Goal: Find specific page/section: Find specific page/section

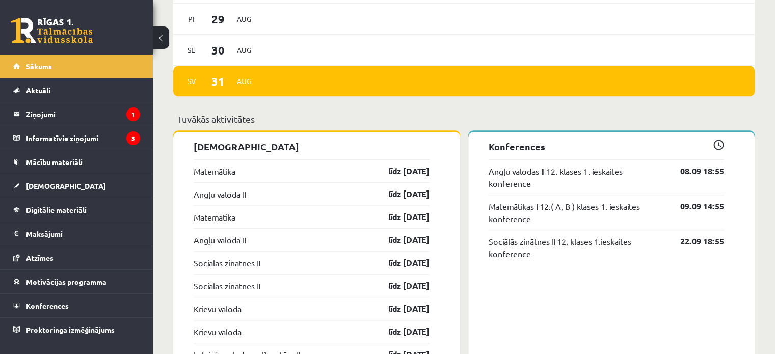
scroll to position [799, 0]
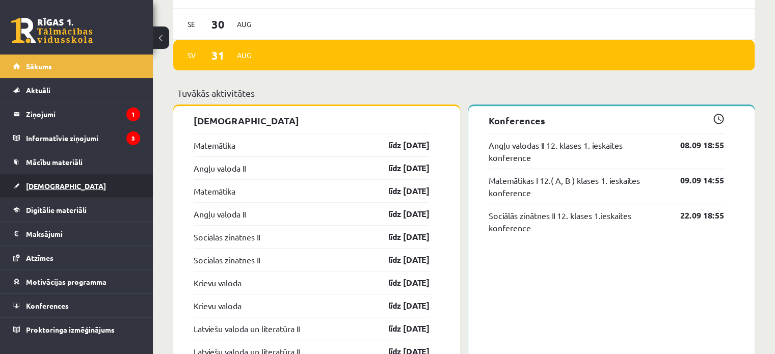
click at [92, 181] on link "[DEMOGRAPHIC_DATA]" at bounding box center [76, 185] width 127 height 23
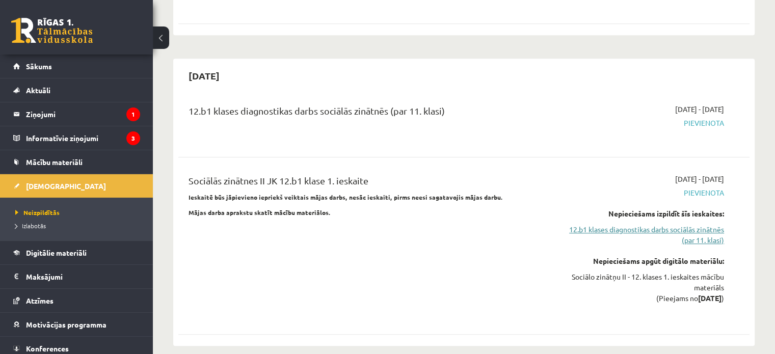
click at [571, 224] on link "12.b1 klases diagnostikas darbs sociālās zinātnēs (par 11. klasi)" at bounding box center [640, 234] width 168 height 21
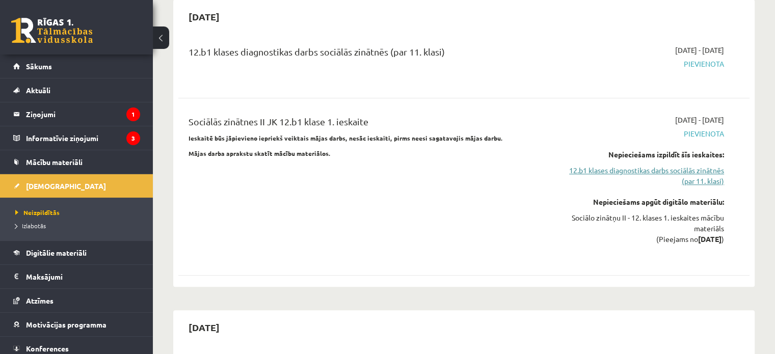
click at [644, 165] on link "12.b1 klases diagnostikas darbs sociālās zinātnēs (par 11. klasi)" at bounding box center [640, 175] width 168 height 21
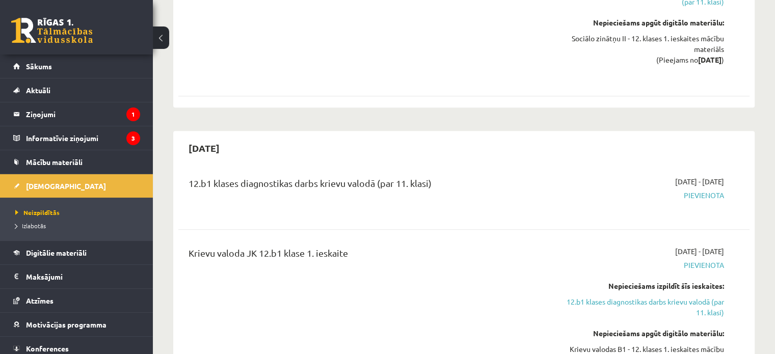
scroll to position [1074, 0]
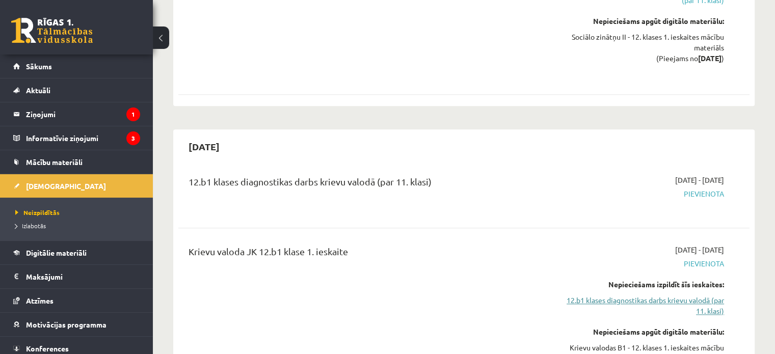
click at [608, 295] on link "12.b1 klases diagnostikas darbs krievu valodā (par 11. klasi)" at bounding box center [640, 305] width 168 height 21
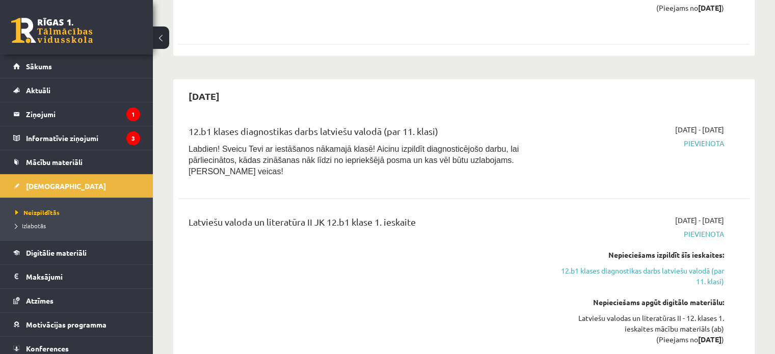
scroll to position [1439, 0]
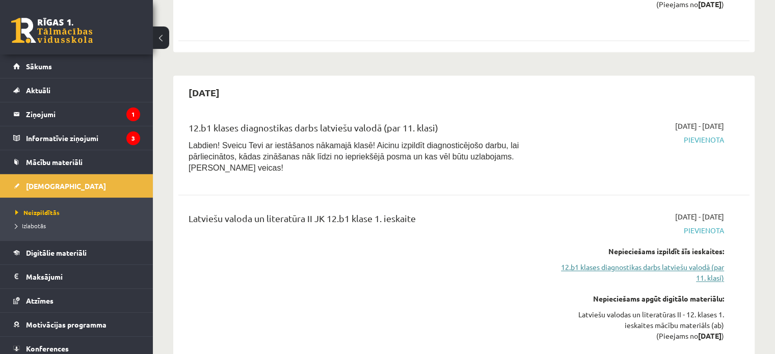
click at [648, 262] on link "12.b1 klases diagnostikas darbs latviešu valodā (par 11. klasi)" at bounding box center [640, 272] width 168 height 21
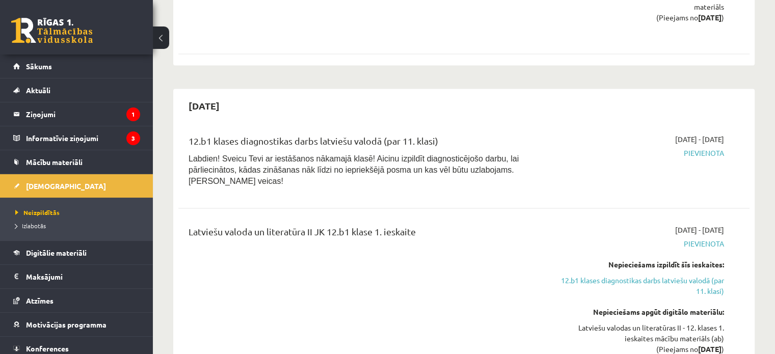
scroll to position [1331, 0]
